Goal: Task Accomplishment & Management: Manage account settings

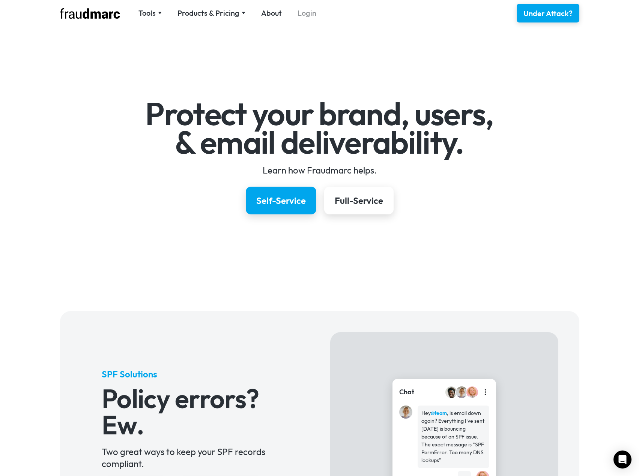
click at [303, 16] on link "Login" at bounding box center [306, 13] width 19 height 10
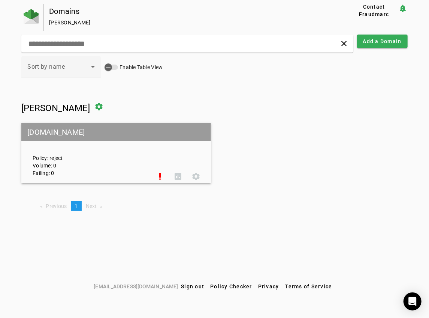
click at [118, 161] on div "Policy: reject Volume: 0 Failing: 0" at bounding box center [89, 153] width 124 height 47
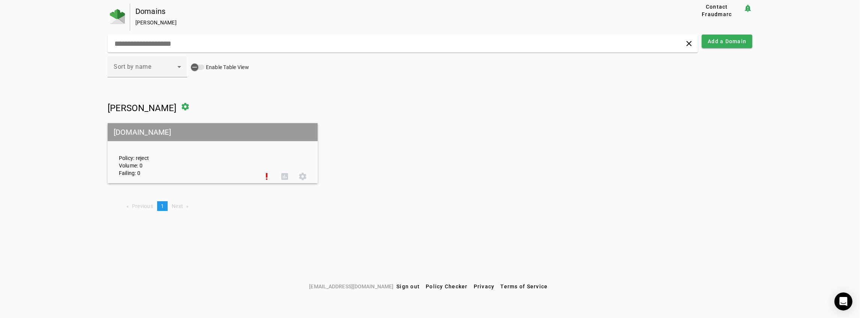
click at [183, 151] on div "Policy: reject Volume: 0 Failing: 0" at bounding box center [185, 153] width 145 height 47
click at [133, 136] on mat-grid-tile-header "pahowhofcu.org" at bounding box center [213, 132] width 210 height 18
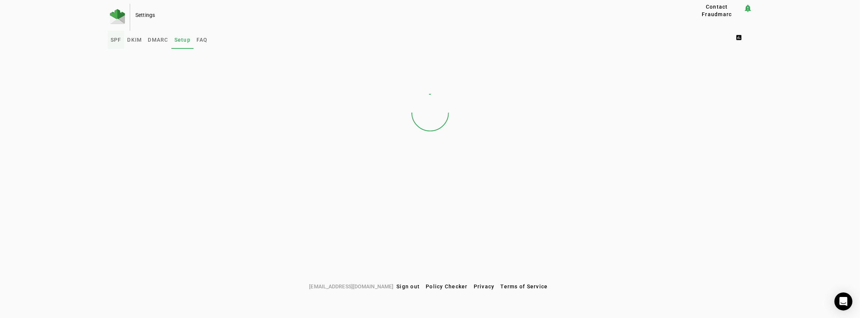
click at [115, 40] on span "SPF" at bounding box center [116, 39] width 11 height 5
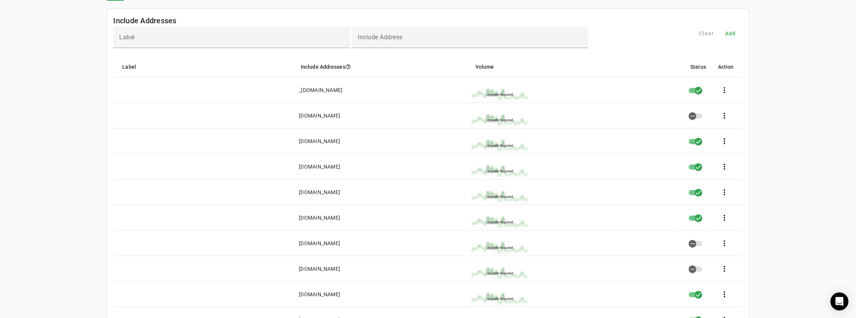
scroll to position [50, 0]
drag, startPoint x: 385, startPoint y: 114, endPoint x: 315, endPoint y: 114, distance: 69.7
click at [315, 114] on mat-cell "pahowhofcu-org.spf.smtp25.com" at bounding box center [379, 113] width 173 height 25
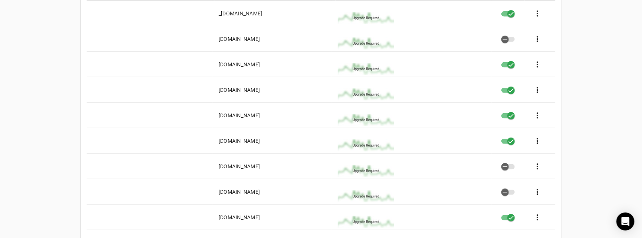
scroll to position [125, 0]
click at [300, 39] on mat-cell "pahowhofcu-org.spf.smtp25.com" at bounding box center [272, 38] width 119 height 25
drag, startPoint x: 299, startPoint y: 39, endPoint x: 216, endPoint y: 37, distance: 82.9
click at [216, 37] on mat-cell "pahowhofcu-org.spf.smtp25.com" at bounding box center [272, 38] width 119 height 25
drag, startPoint x: 288, startPoint y: 164, endPoint x: 223, endPoint y: 165, distance: 64.5
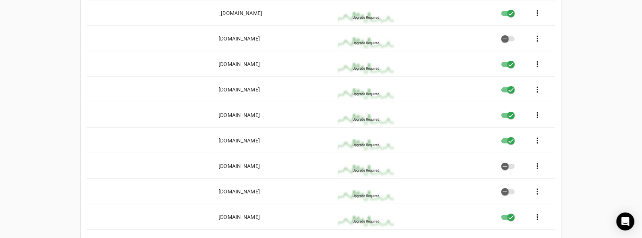
click at [223, 165] on mat-cell "spf.protection.outlook.com" at bounding box center [272, 165] width 119 height 25
drag, startPoint x: 274, startPoint y: 192, endPoint x: 208, endPoint y: 193, distance: 65.6
click at [208, 193] on mat-row "spf.zixsmbhosted.com more_vert" at bounding box center [321, 191] width 469 height 25
click at [260, 193] on div "spf.zixsmbhosted.com" at bounding box center [239, 191] width 41 height 7
drag, startPoint x: 275, startPoint y: 192, endPoint x: 202, endPoint y: 190, distance: 73.2
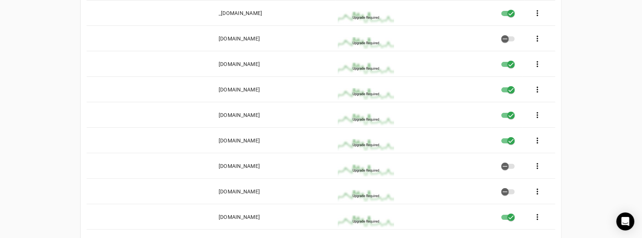
click at [202, 190] on mat-row "spf.zixsmbhosted.com more_vert" at bounding box center [321, 191] width 469 height 25
click at [275, 192] on mat-cell "spf.zixsmbhosted.com" at bounding box center [272, 191] width 119 height 25
drag, startPoint x: 274, startPoint y: 192, endPoint x: 209, endPoint y: 192, distance: 65.2
click at [209, 192] on mat-row "spf.zixsmbhosted.com more_vert" at bounding box center [321, 191] width 469 height 25
click at [285, 165] on mat-cell "spf.protection.outlook.com" at bounding box center [272, 165] width 119 height 25
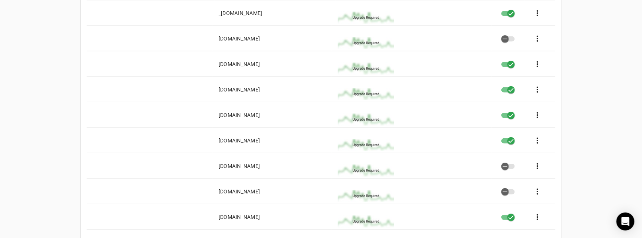
drag, startPoint x: 285, startPoint y: 166, endPoint x: 216, endPoint y: 168, distance: 68.3
click at [216, 168] on mat-cell "spf.protection.outlook.com" at bounding box center [272, 165] width 119 height 25
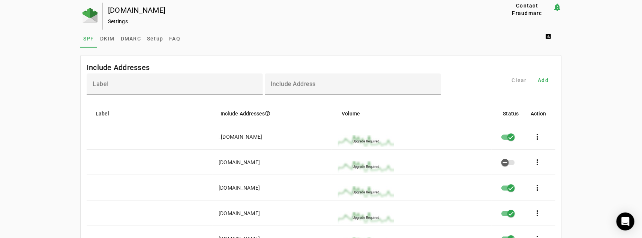
scroll to position [0, 0]
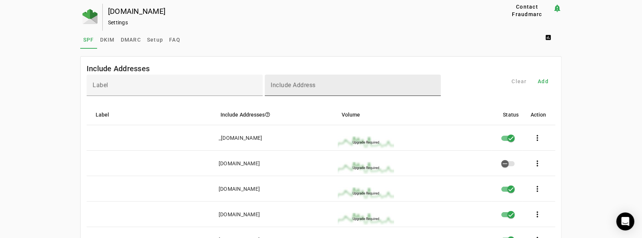
click at [301, 85] on mat-label "Include Address" at bounding box center [293, 85] width 45 height 7
click at [301, 85] on input "Include Address" at bounding box center [353, 88] width 164 height 9
paste input "**********"
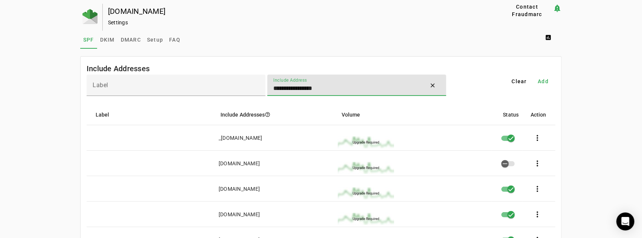
type input "**********"
click at [273, 88] on div "**********" at bounding box center [356, 85] width 179 height 21
drag, startPoint x: 273, startPoint y: 88, endPoint x: 308, endPoint y: 97, distance: 36.0
click at [274, 88] on input "**********" at bounding box center [346, 88] width 147 height 9
click at [429, 82] on span "Add" at bounding box center [543, 81] width 11 height 7
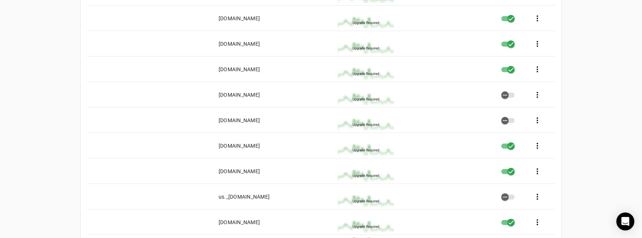
scroll to position [187, 0]
